Goal: Task Accomplishment & Management: Manage account settings

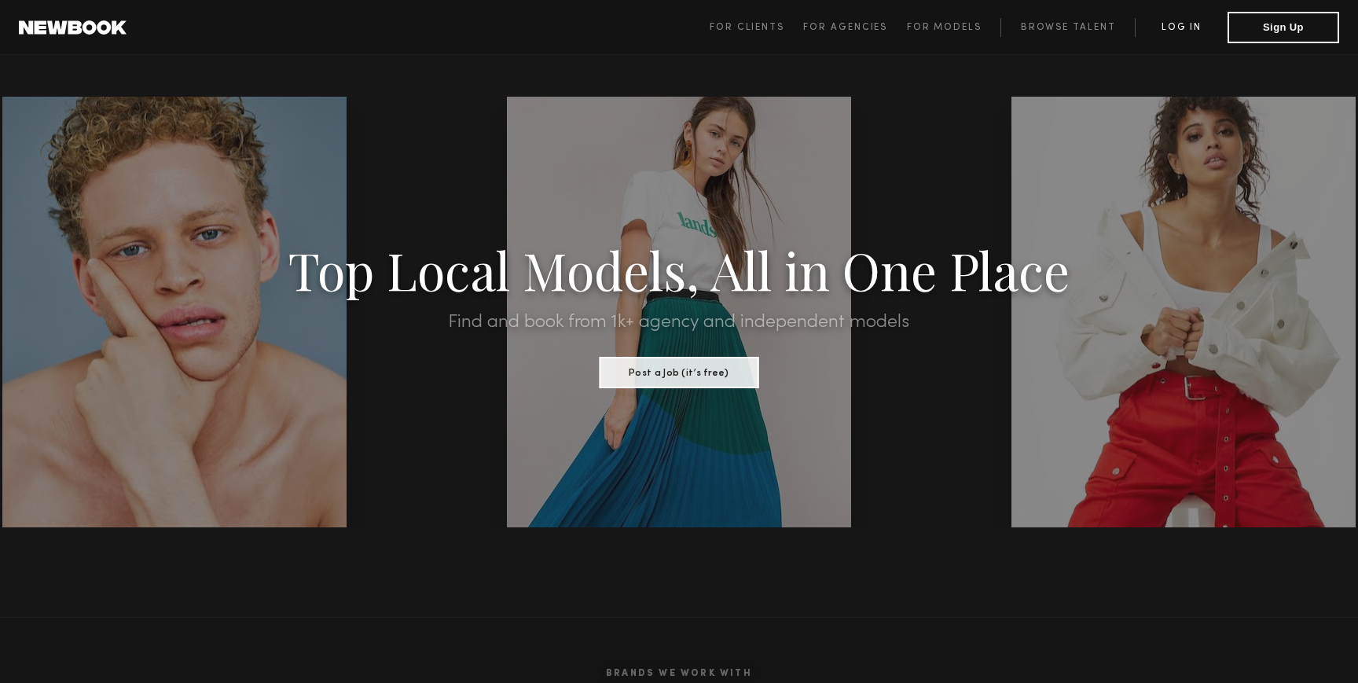
click at [1208, 33] on link "Log in" at bounding box center [1181, 27] width 93 height 19
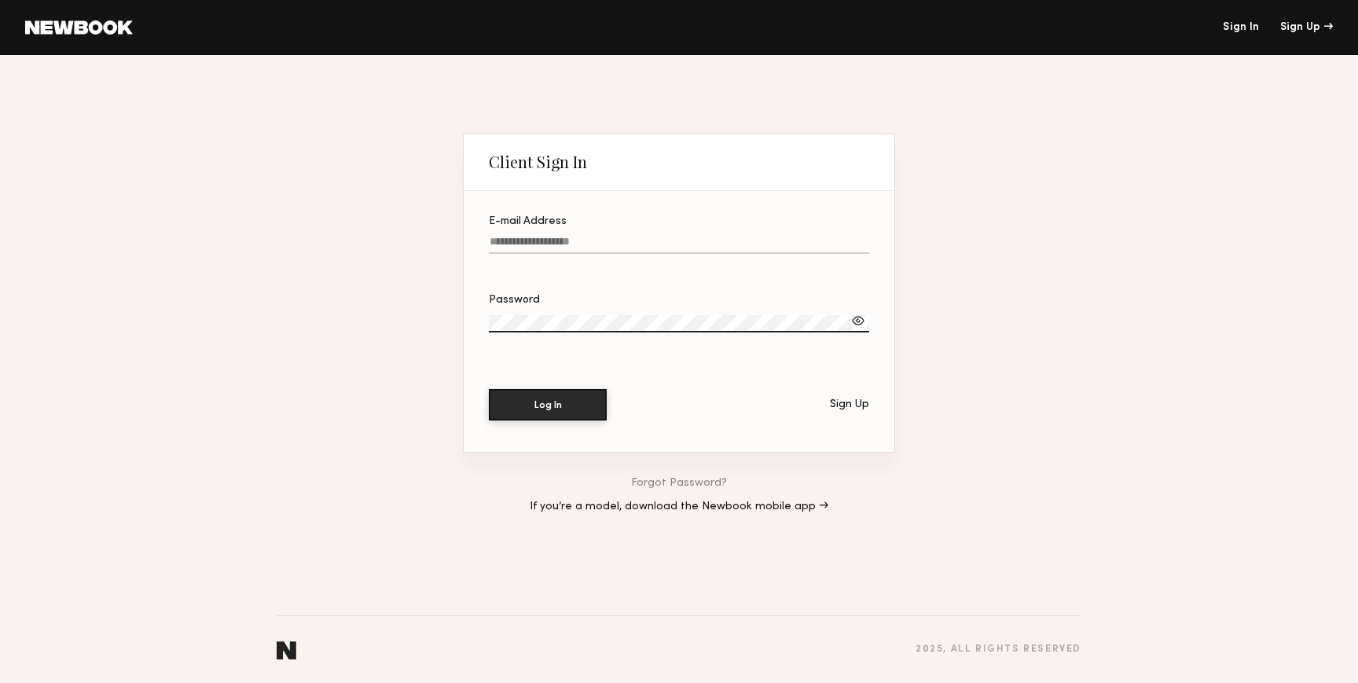
type input "**********"
click at [559, 405] on button "Log In" at bounding box center [548, 403] width 118 height 31
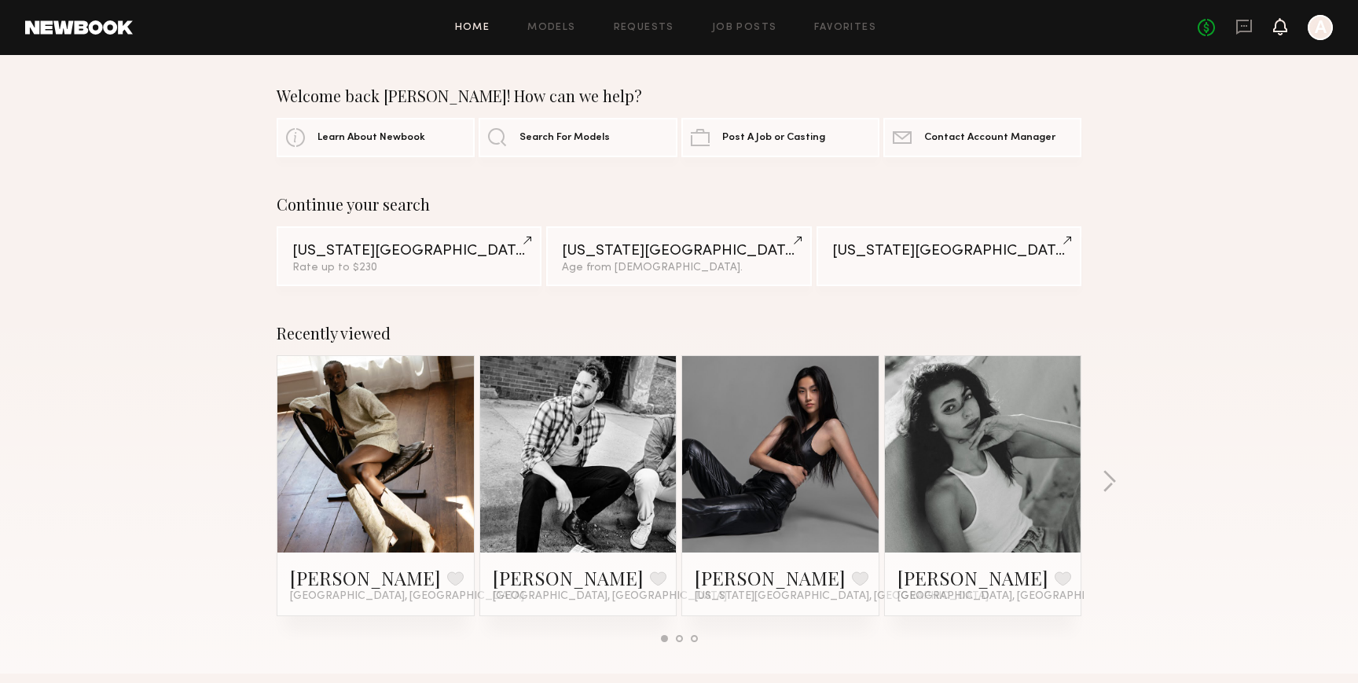
click at [1276, 29] on icon at bounding box center [1280, 25] width 13 height 11
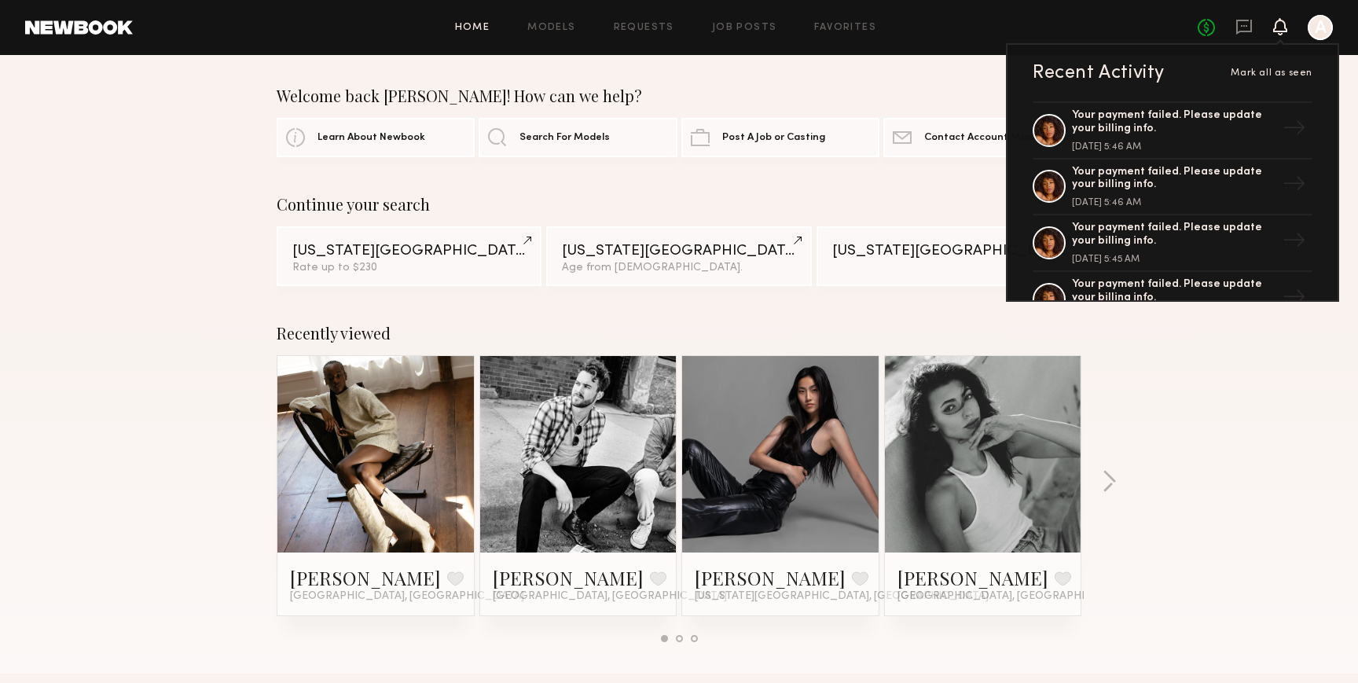
click at [1276, 29] on icon at bounding box center [1280, 25] width 13 height 11
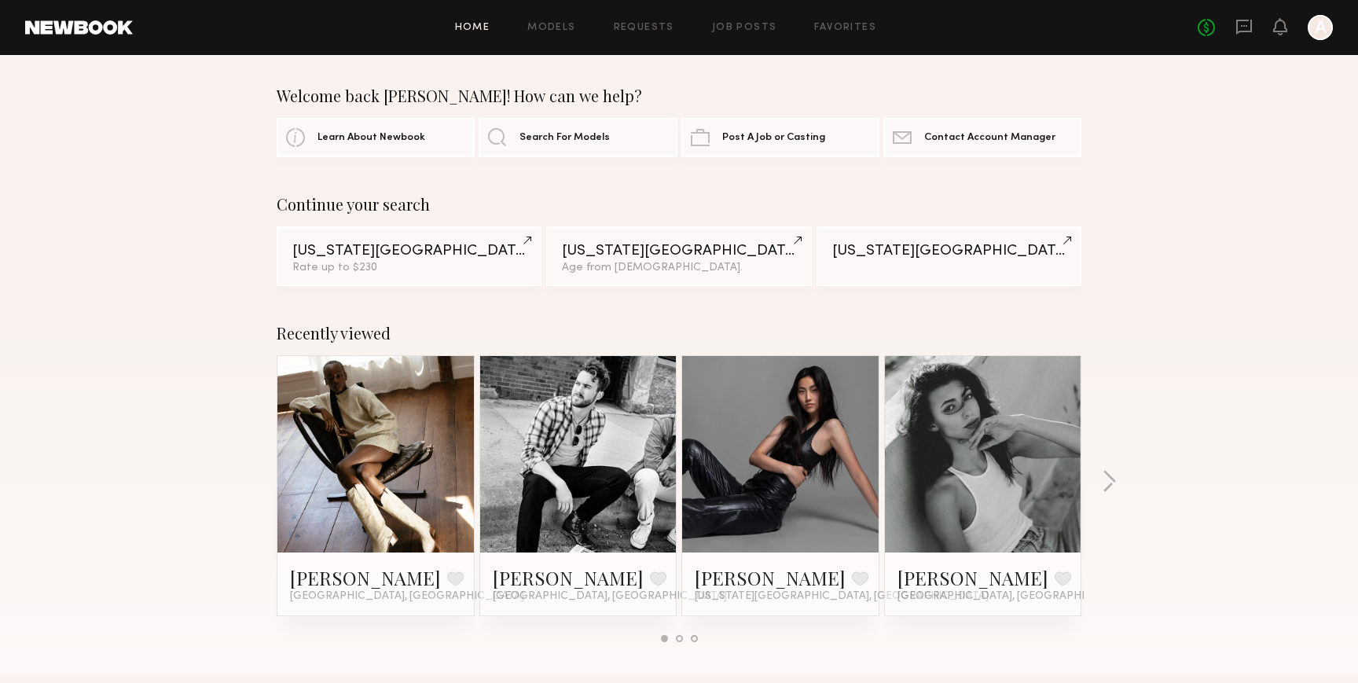
click at [1329, 18] on div at bounding box center [1319, 27] width 25 height 25
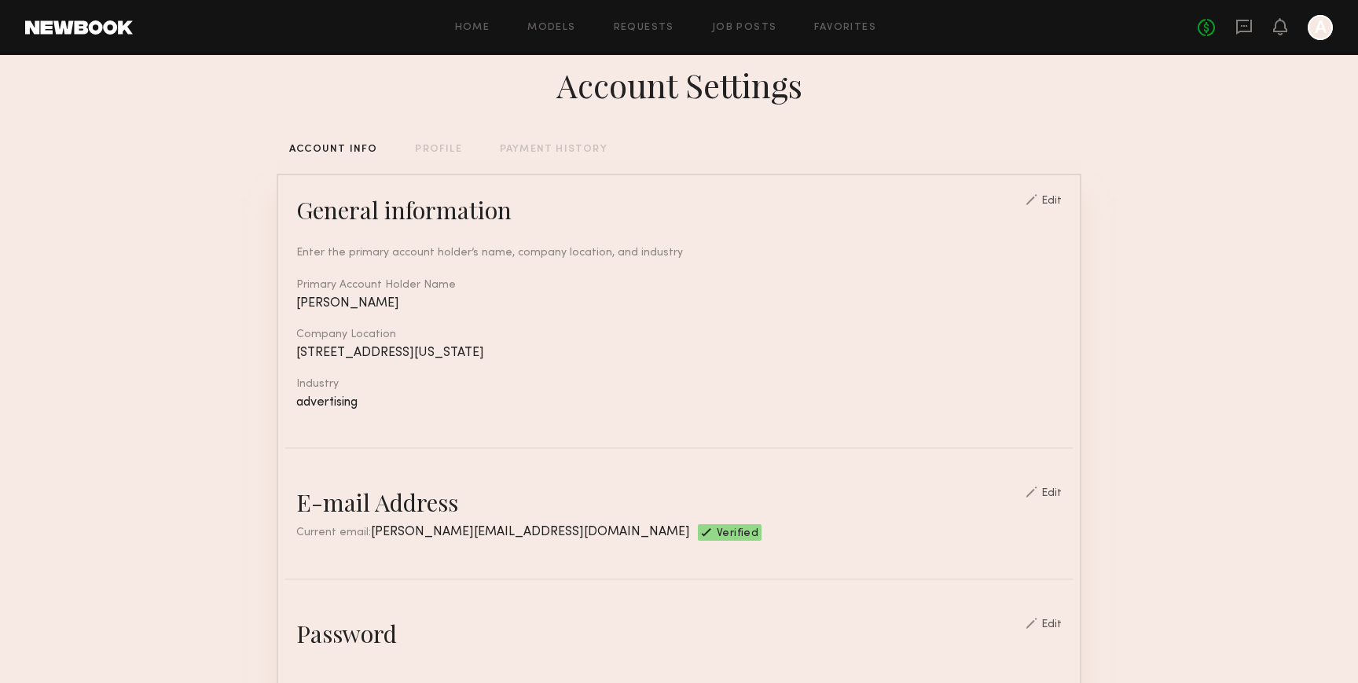
scroll to position [23, 0]
click at [437, 151] on div "PROFILE" at bounding box center [438, 151] width 46 height 10
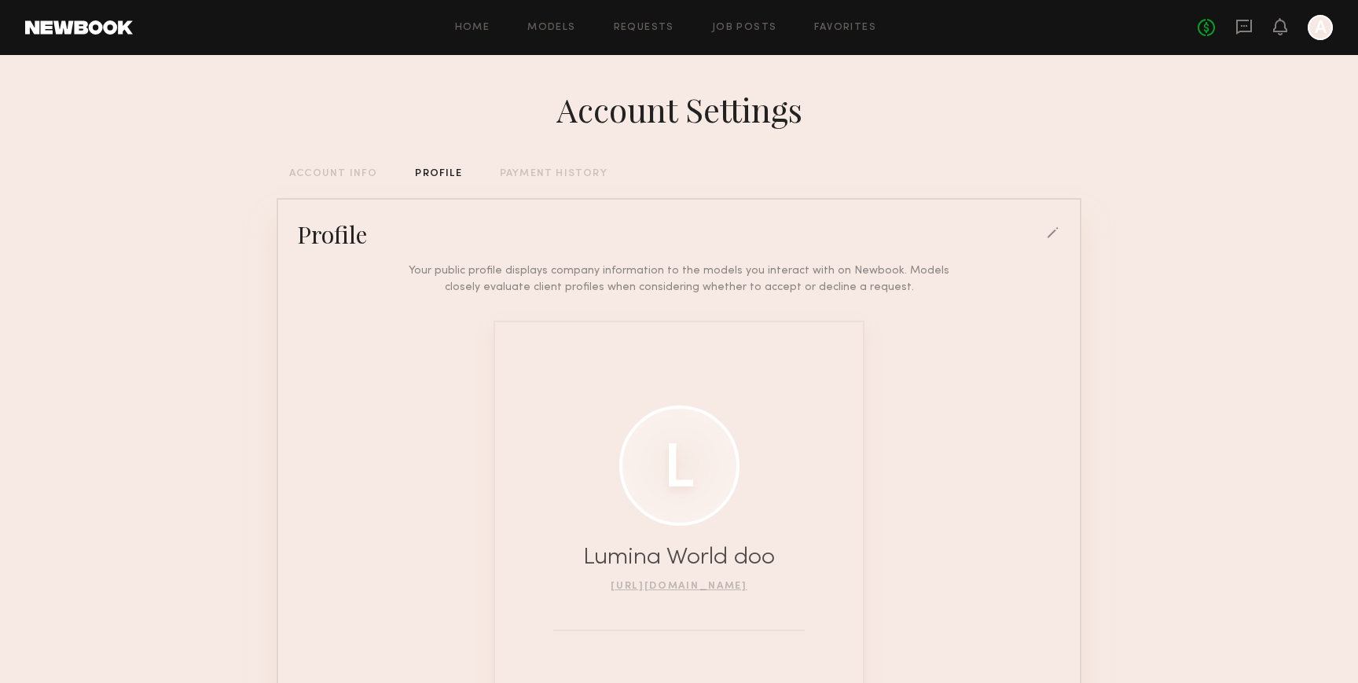
click at [521, 163] on div "Account Settings ACCOUNT INFO PROFILE PAYMENT HISTORY Profile Your public profi…" at bounding box center [679, 434] width 805 height 758
click at [519, 171] on div "PAYMENT HISTORY" at bounding box center [554, 174] width 108 height 10
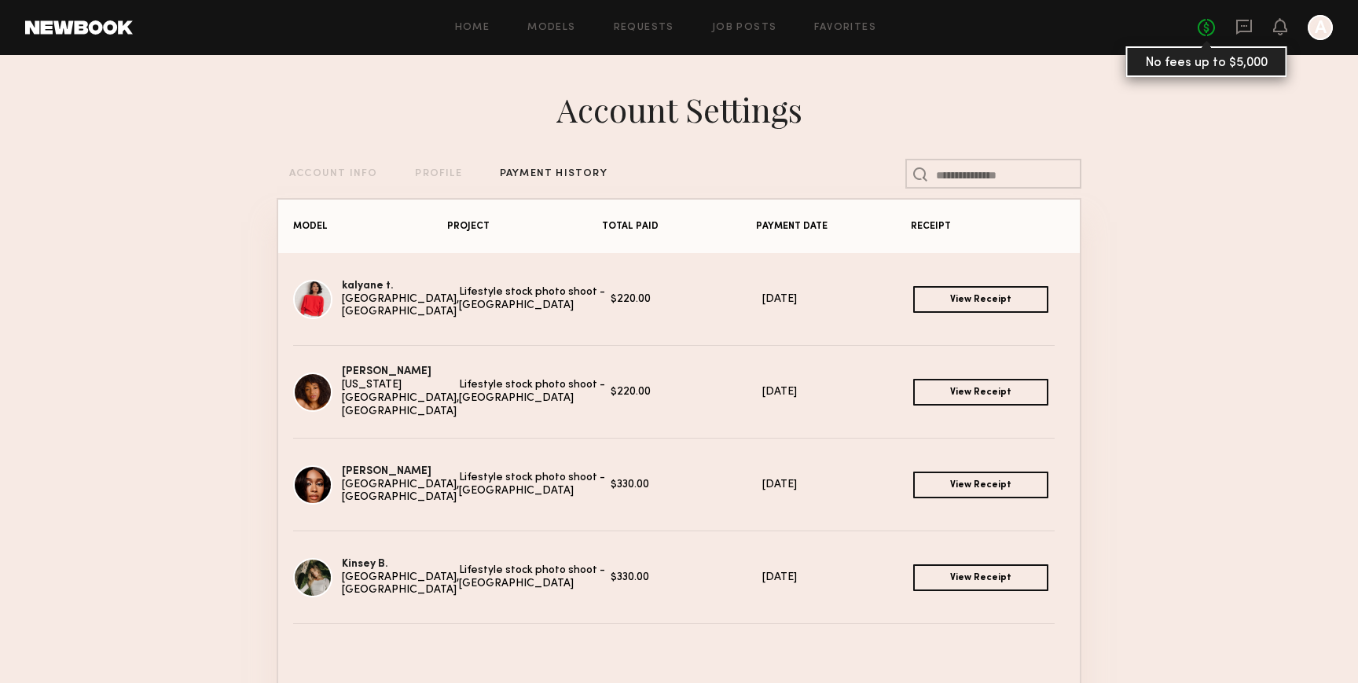
click at [1208, 31] on link "No fees up to $5,000" at bounding box center [1205, 27] width 17 height 17
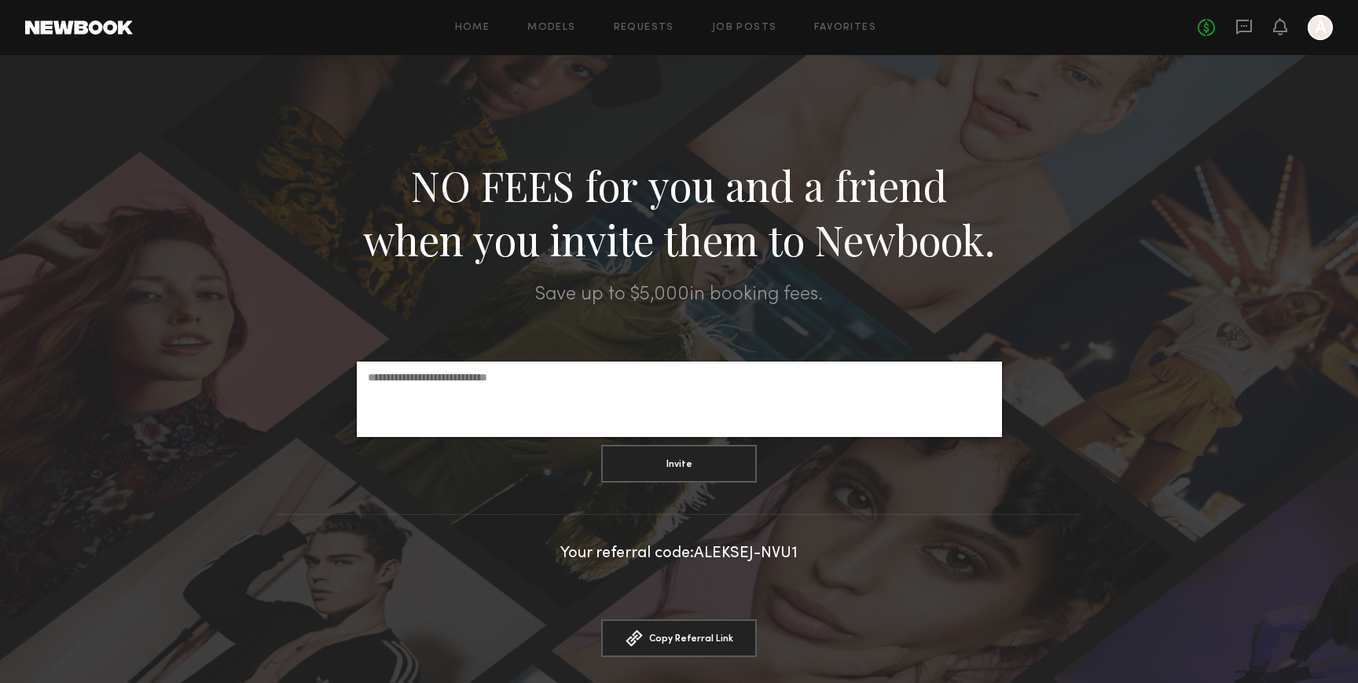
click at [765, 556] on div "Your referral code: ALEKSEJ-NVU1" at bounding box center [679, 554] width 1358 height 16
click at [694, 640] on button "Copy Referral Link Link copied" at bounding box center [679, 637] width 156 height 38
